Goal: Register for event/course

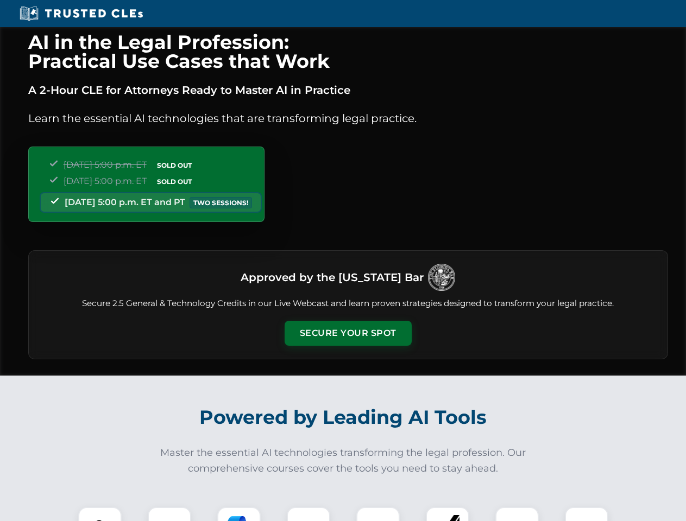
click at [348, 333] on button "Secure Your Spot" at bounding box center [348, 333] width 127 height 25
click at [100, 514] on img at bounding box center [99, 528] width 31 height 31
